Goal: Task Accomplishment & Management: Manage account settings

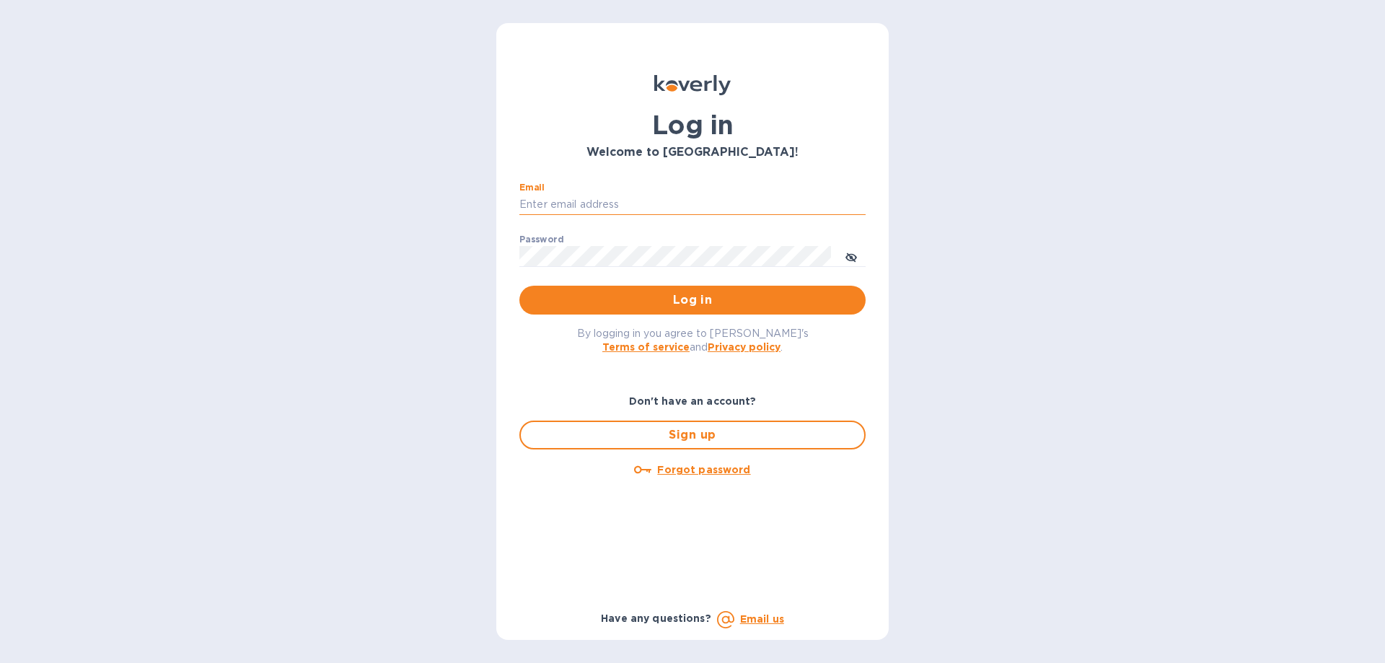
click at [657, 206] on input "Email" at bounding box center [692, 205] width 346 height 22
type input "[PERSON_NAME][EMAIL_ADDRESS][DOMAIN_NAME]"
click at [519, 286] on button "Log in" at bounding box center [692, 300] width 346 height 29
